Goal: Task Accomplishment & Management: Manage account settings

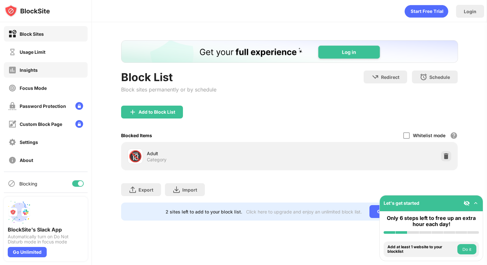
click at [36, 68] on div "Insights" at bounding box center [29, 69] width 18 height 5
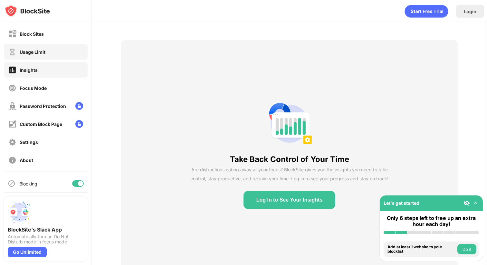
click at [38, 55] on div "Usage Limit" at bounding box center [26, 52] width 37 height 8
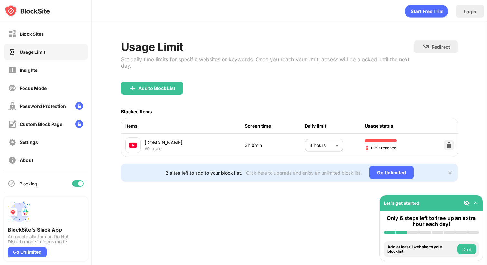
click at [312, 142] on body "Block Sites Usage Limit Insights Focus Mode Password Protection Custom Block Pa…" at bounding box center [243, 132] width 487 height 265
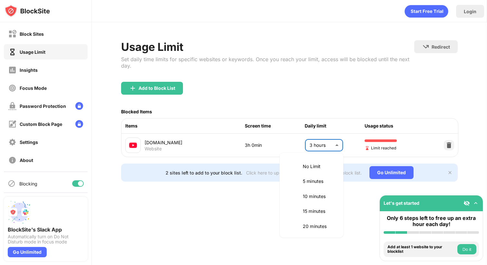
scroll to position [210, 0]
click at [306, 180] on p "2.5 hours" at bounding box center [319, 180] width 33 height 7
type input "***"
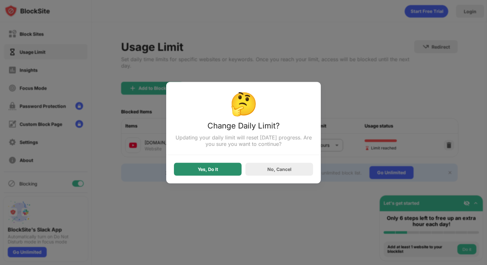
click at [219, 166] on div "Yes, Do It" at bounding box center [208, 169] width 68 height 13
